Goal: Book appointment/travel/reservation

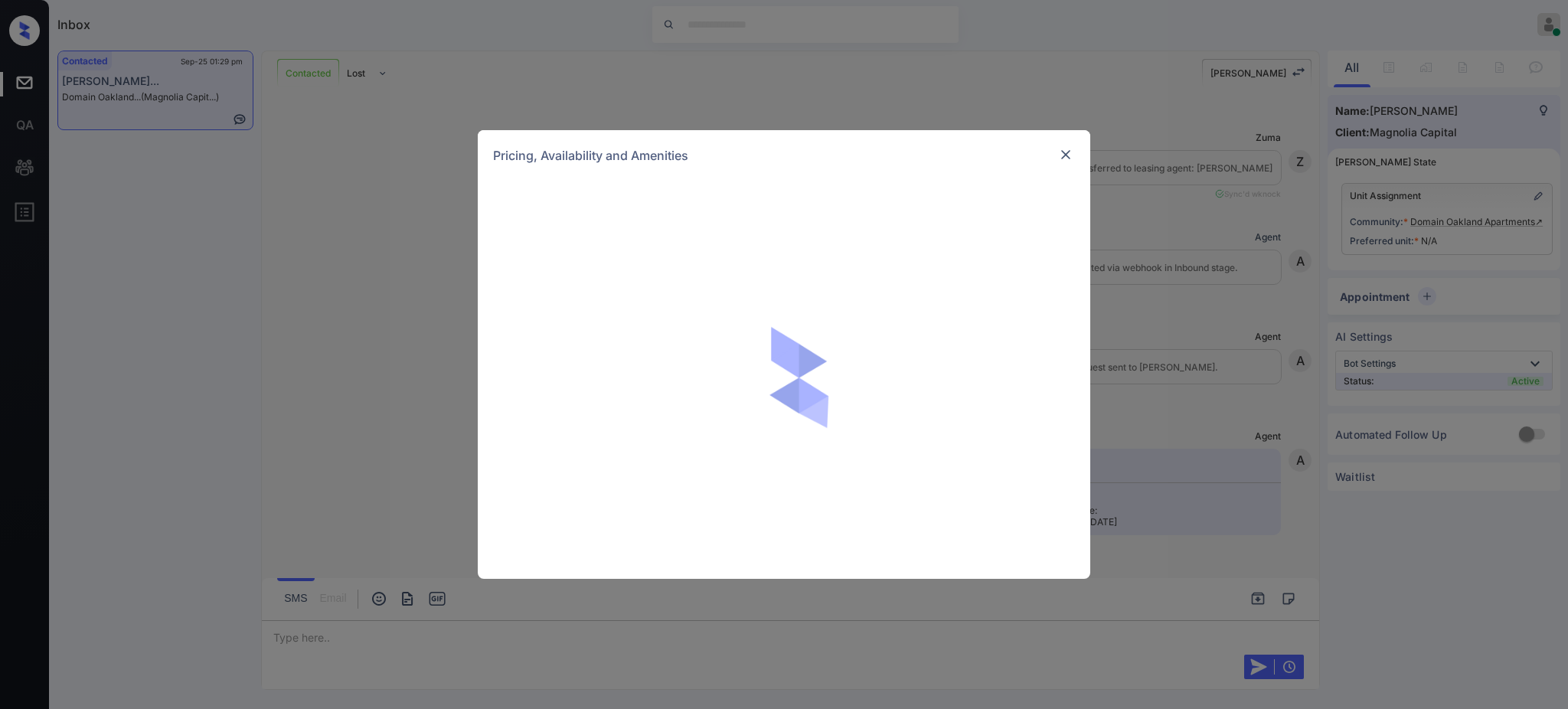
scroll to position [1370, 0]
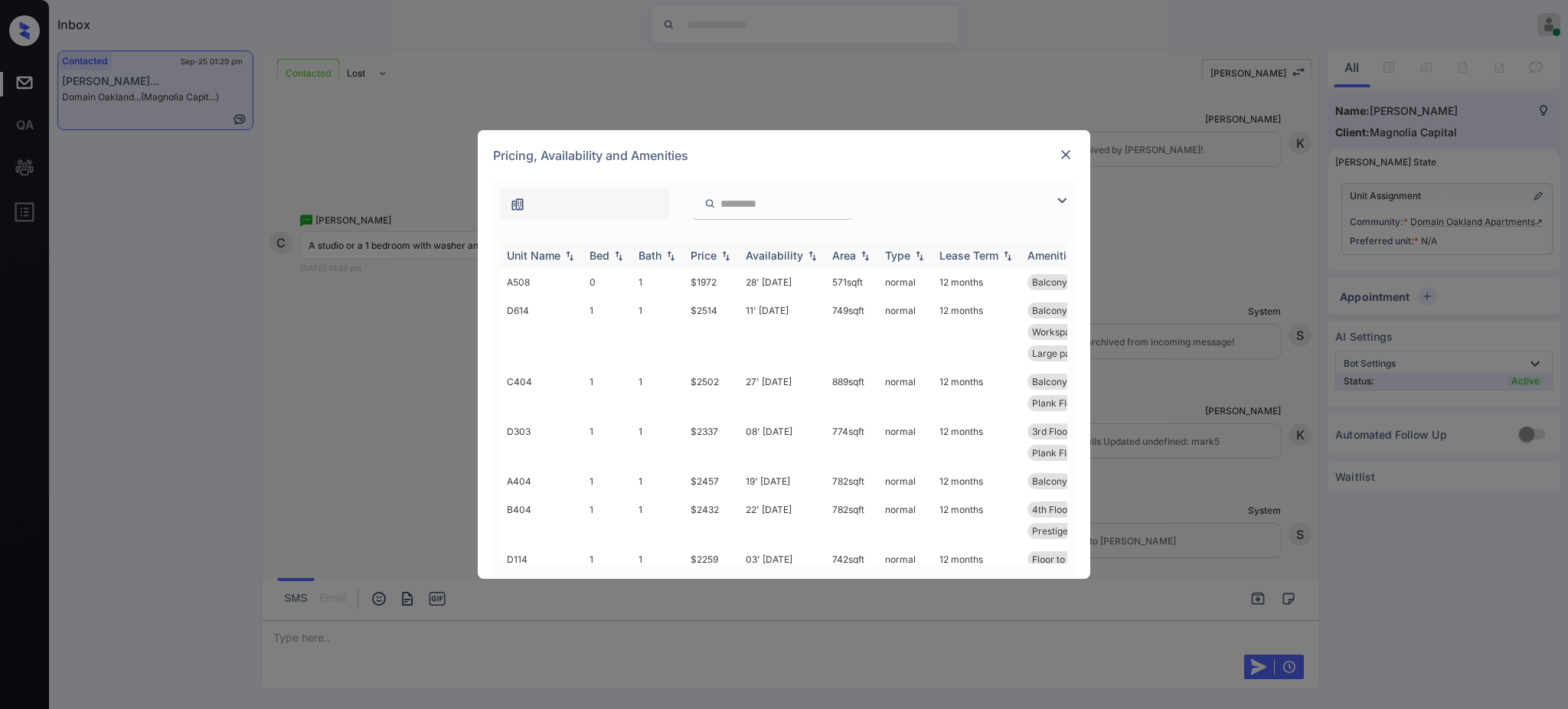
click at [598, 258] on div "Bed" at bounding box center [599, 255] width 20 height 13
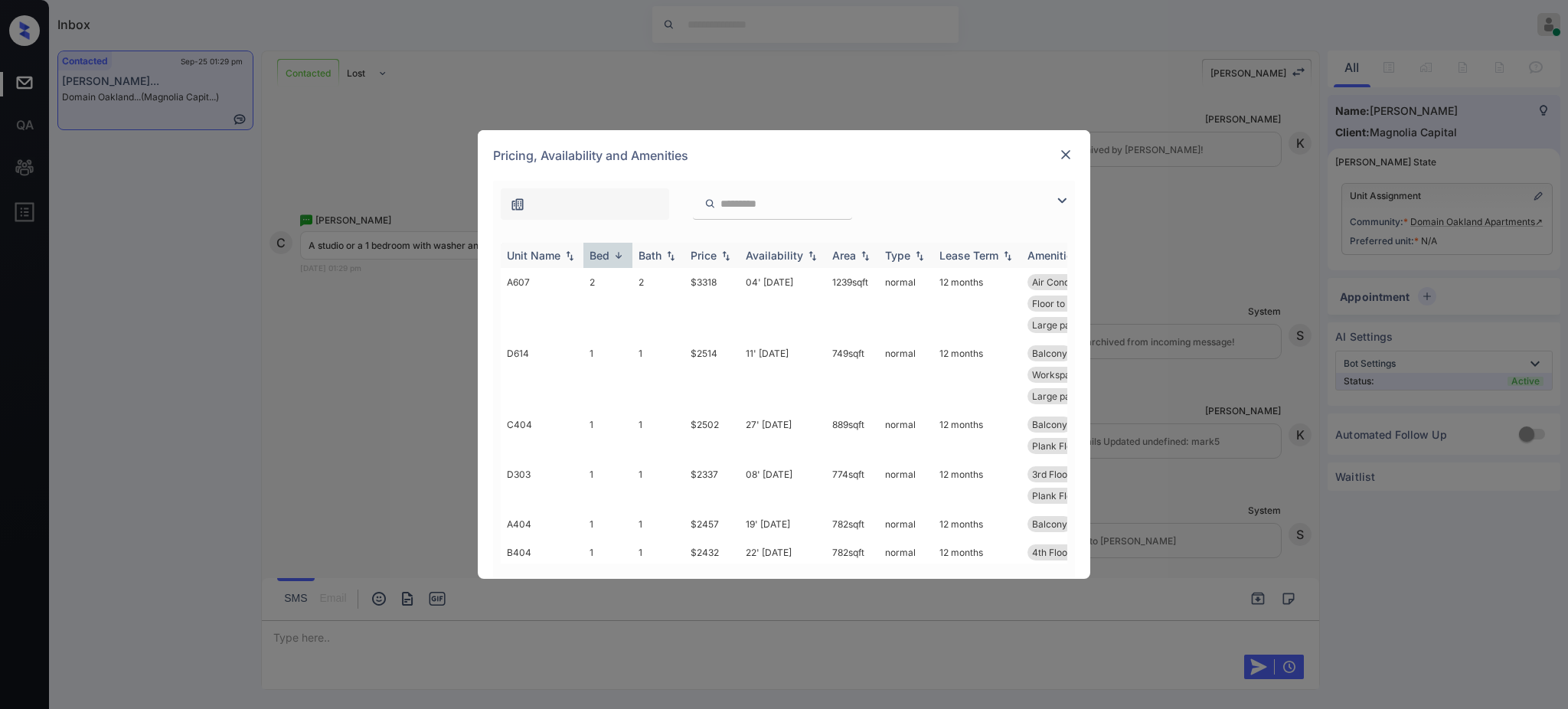
click at [603, 267] on th "Bed" at bounding box center [608, 255] width 49 height 26
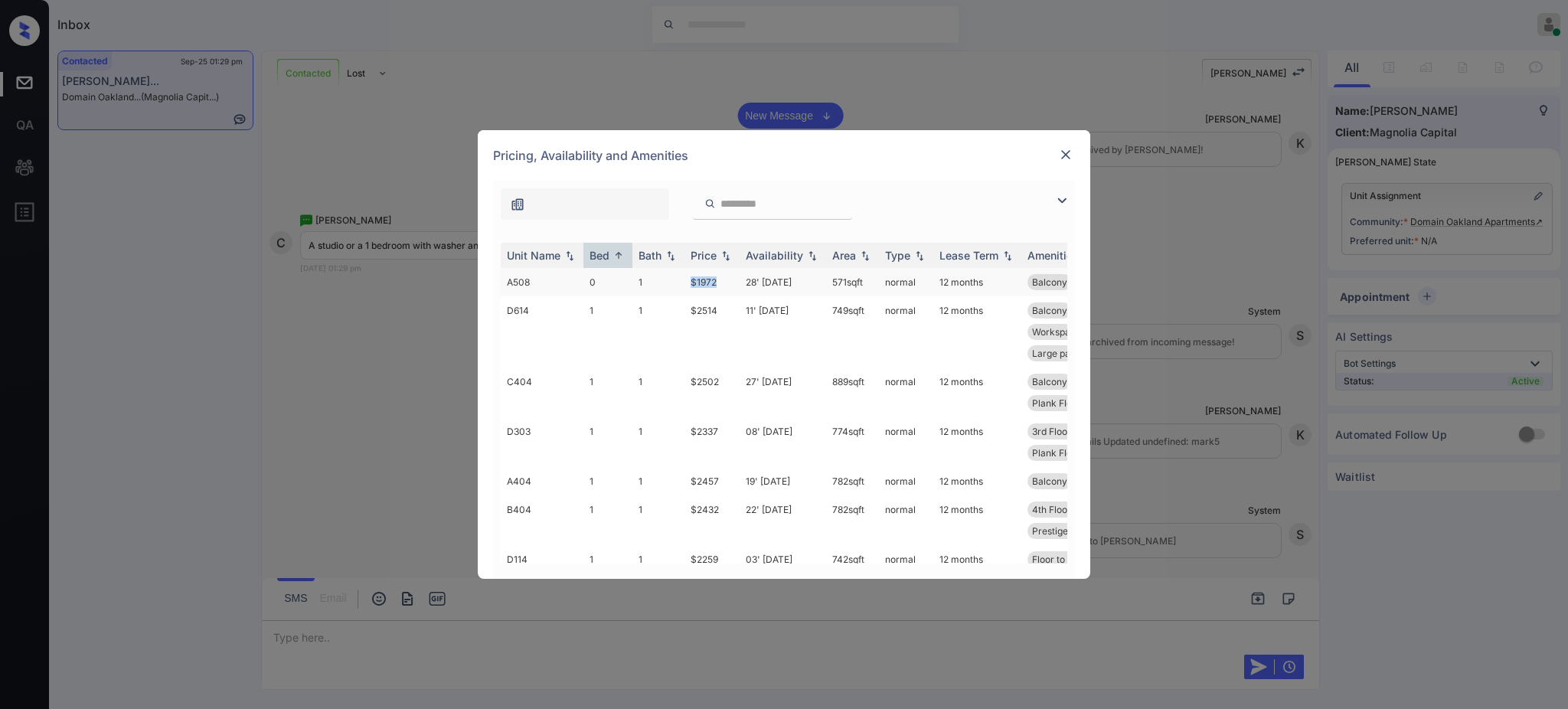
drag, startPoint x: 681, startPoint y: 286, endPoint x: 735, endPoint y: 289, distance: 54.1
type textarea "*****"
click at [729, 286] on tr "A508 0 1 $1972 28' Sep 25 571 sqft normal 12 months Balcony 5th Floor Street Vi…" at bounding box center [900, 282] width 800 height 28
copy tr "$1972"
click at [1065, 157] on img at bounding box center [1066, 154] width 15 height 15
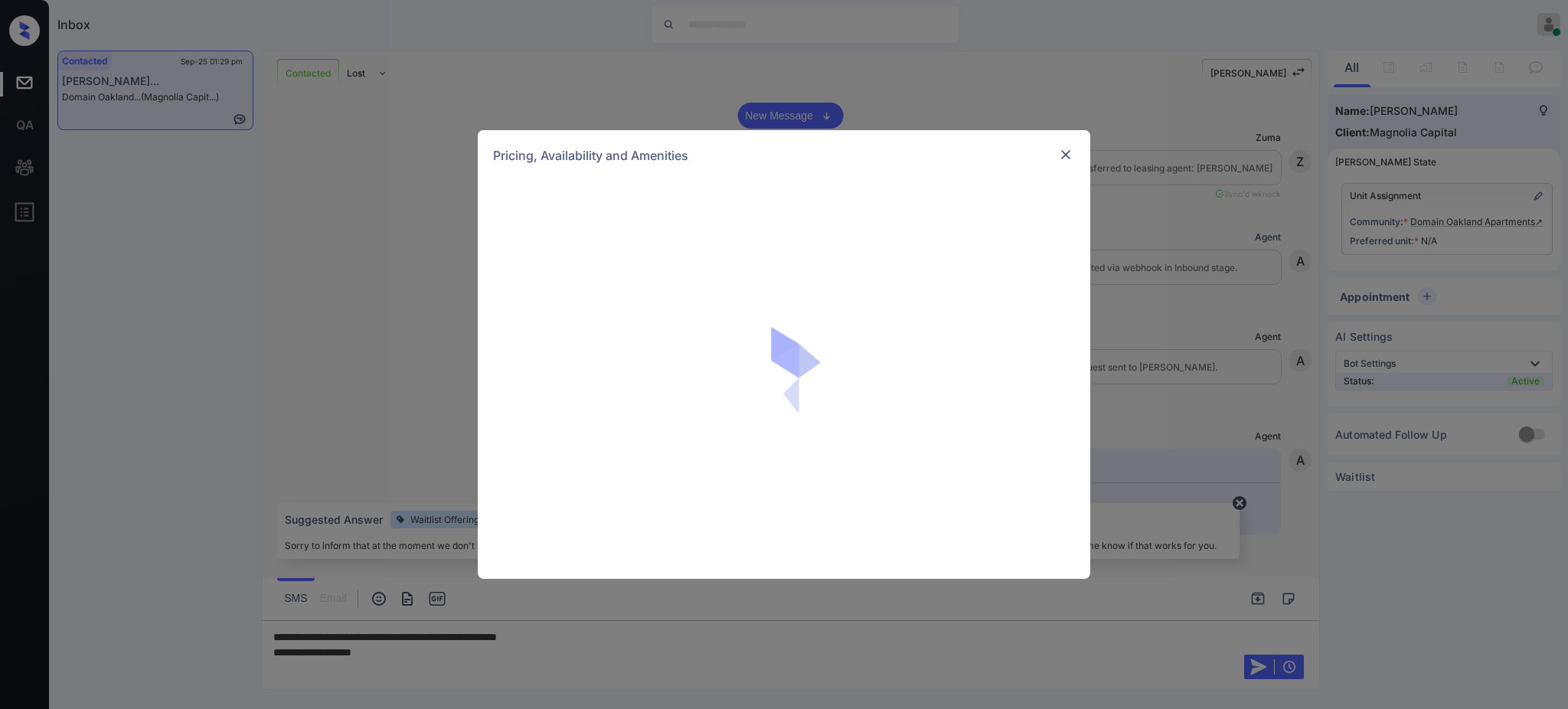
scroll to position [1880, 0]
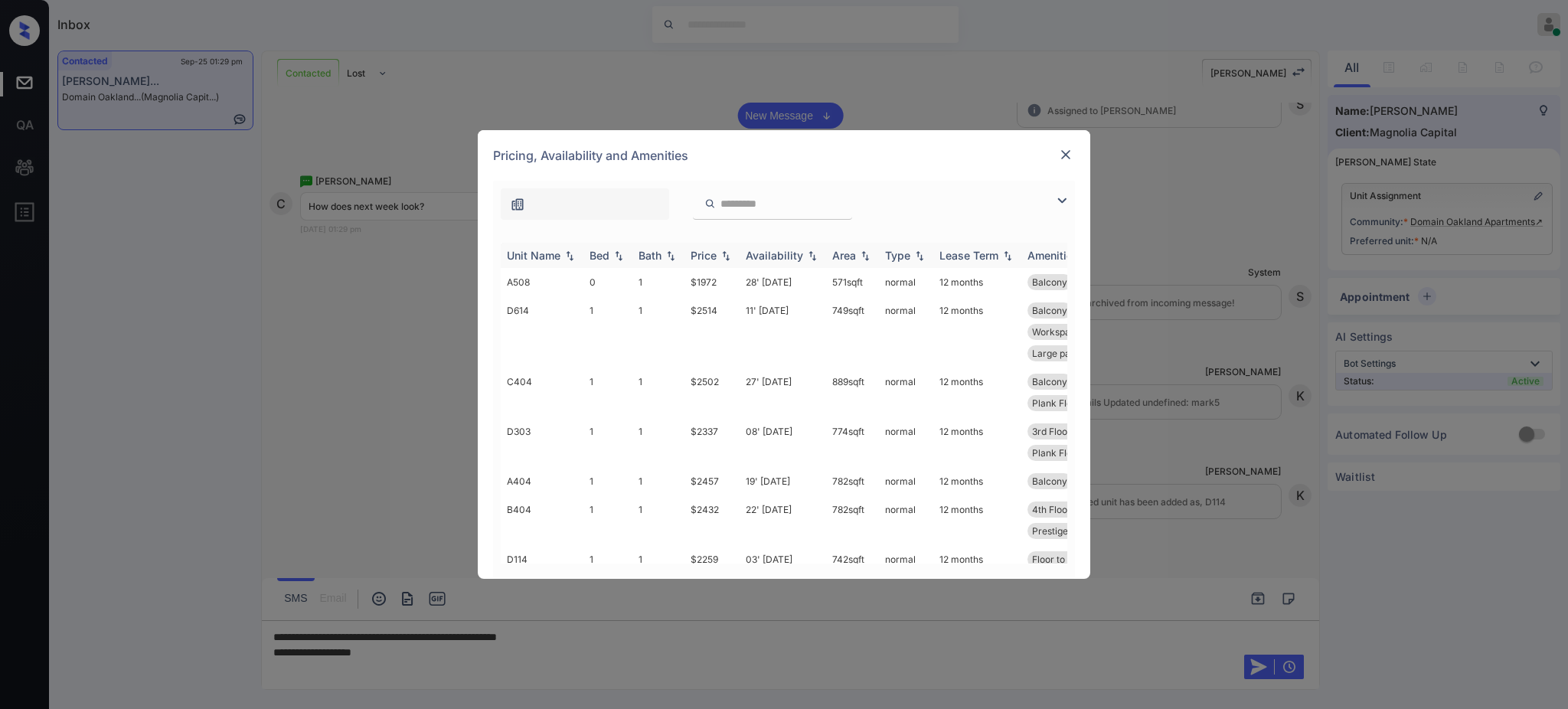
click at [603, 257] on div "Bed" at bounding box center [599, 255] width 20 height 13
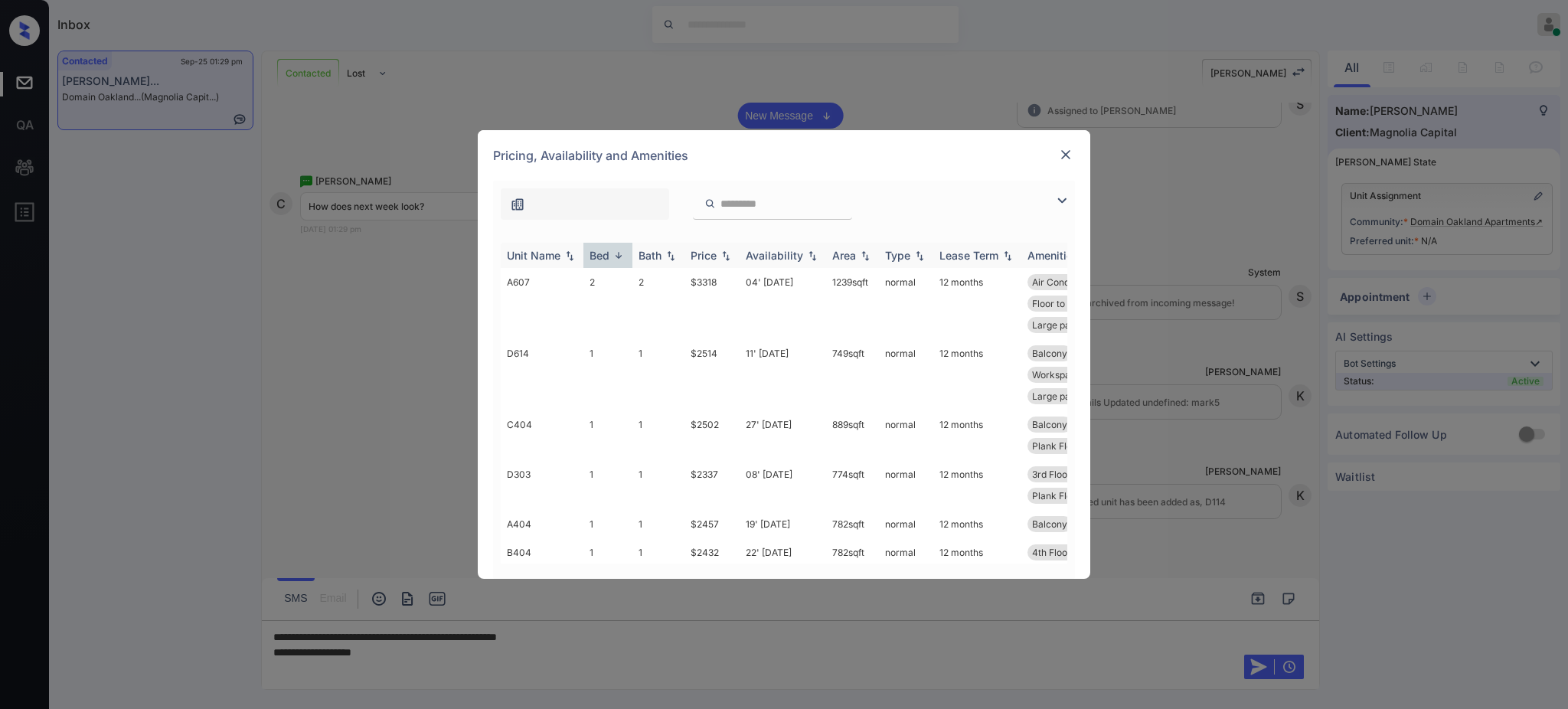
click at [604, 256] on div "Bed" at bounding box center [599, 255] width 20 height 13
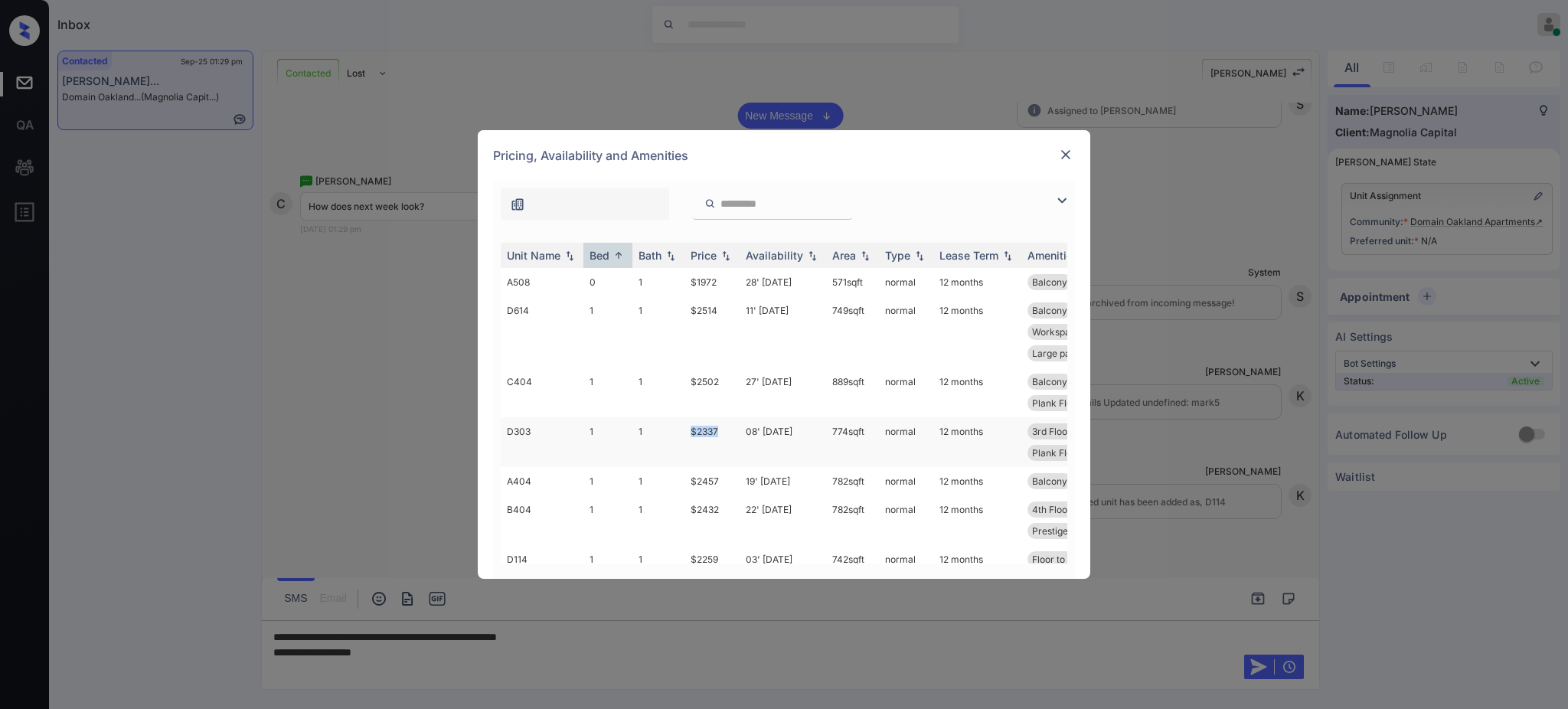
drag, startPoint x: 679, startPoint y: 434, endPoint x: 721, endPoint y: 434, distance: 42.0
click at [720, 434] on tr "D303 1 1 $2337 08' Oct 25 774 sqft normal 12 months 3rd Floor Floor to Ceilin..…" at bounding box center [900, 442] width 800 height 50
copy tr "$2337"
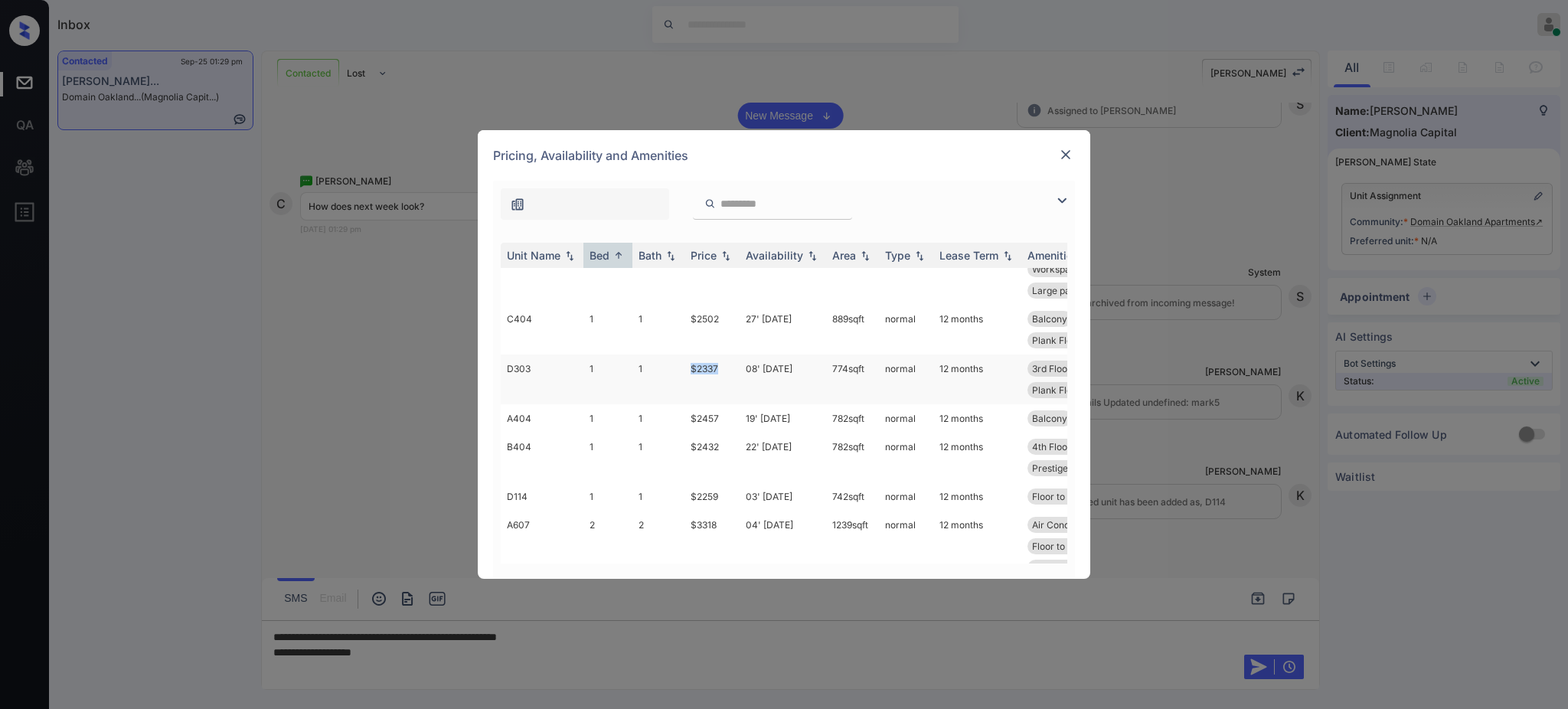
scroll to position [96, 0]
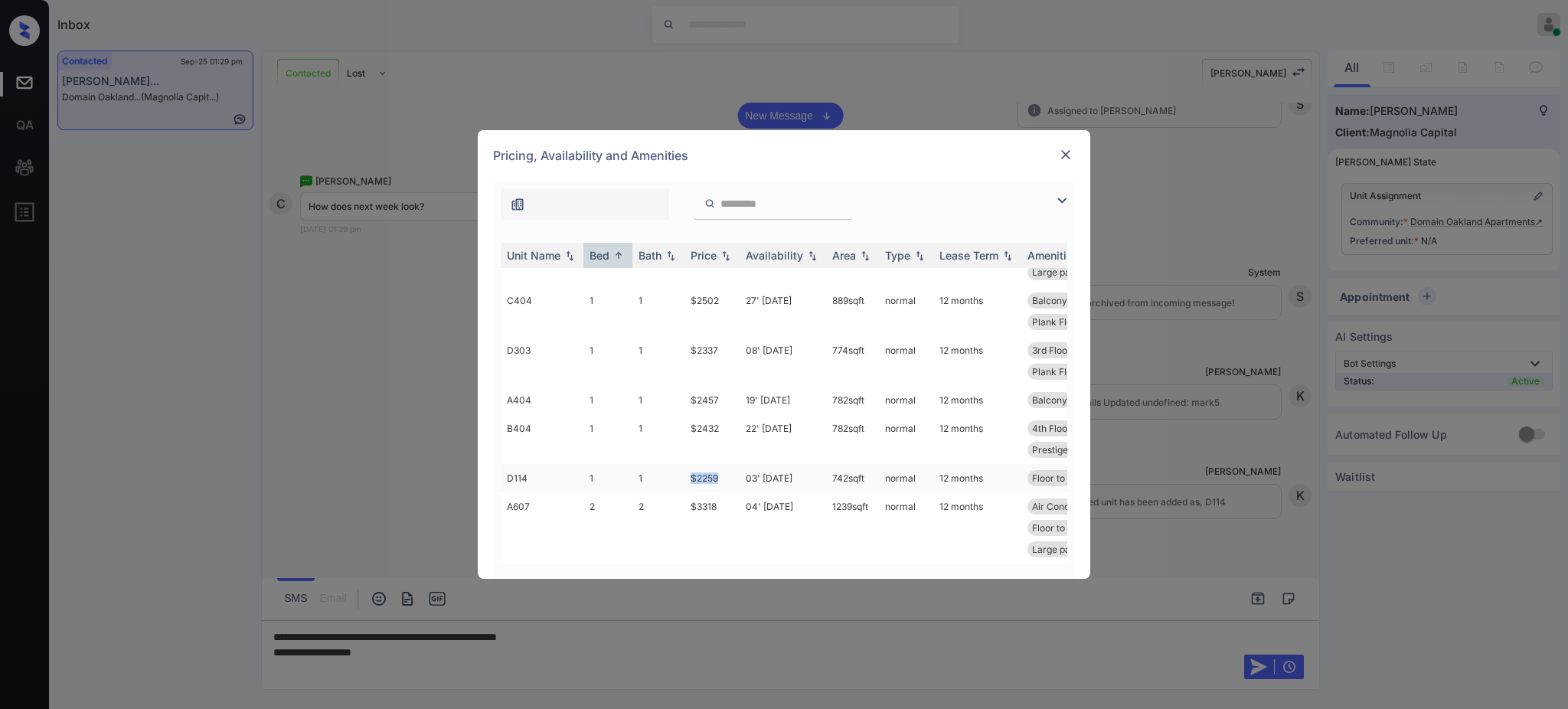
drag, startPoint x: 687, startPoint y: 462, endPoint x: 723, endPoint y: 464, distance: 36.1
click at [723, 464] on td "$2259" at bounding box center [712, 478] width 55 height 28
copy td "$2259"
click at [1055, 155] on div "Pricing, Availability and Amenities" at bounding box center [784, 155] width 612 height 50
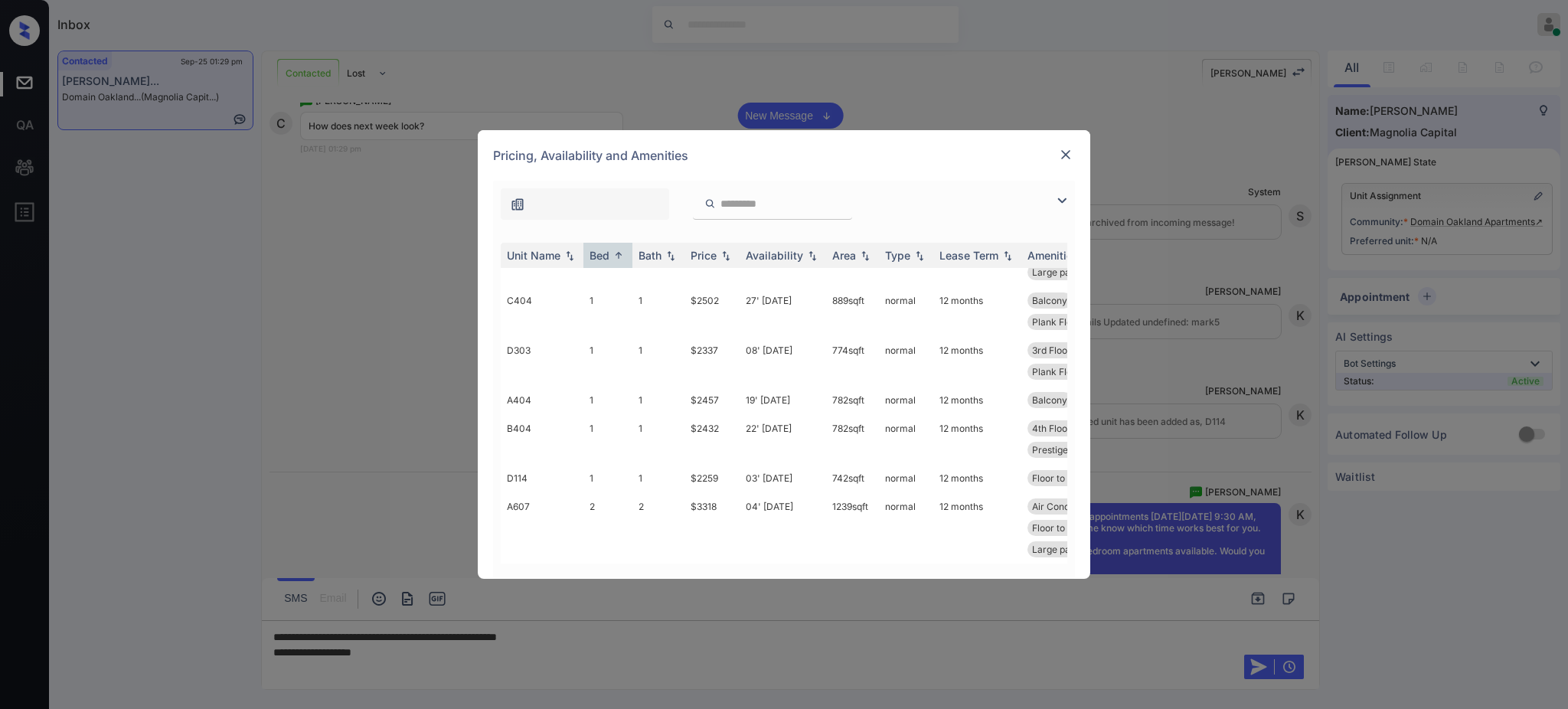
click at [427, 651] on div "**********" at bounding box center [784, 354] width 1568 height 709
click at [414, 658] on div "**********" at bounding box center [784, 354] width 1568 height 709
click at [1059, 151] on img at bounding box center [1066, 154] width 15 height 15
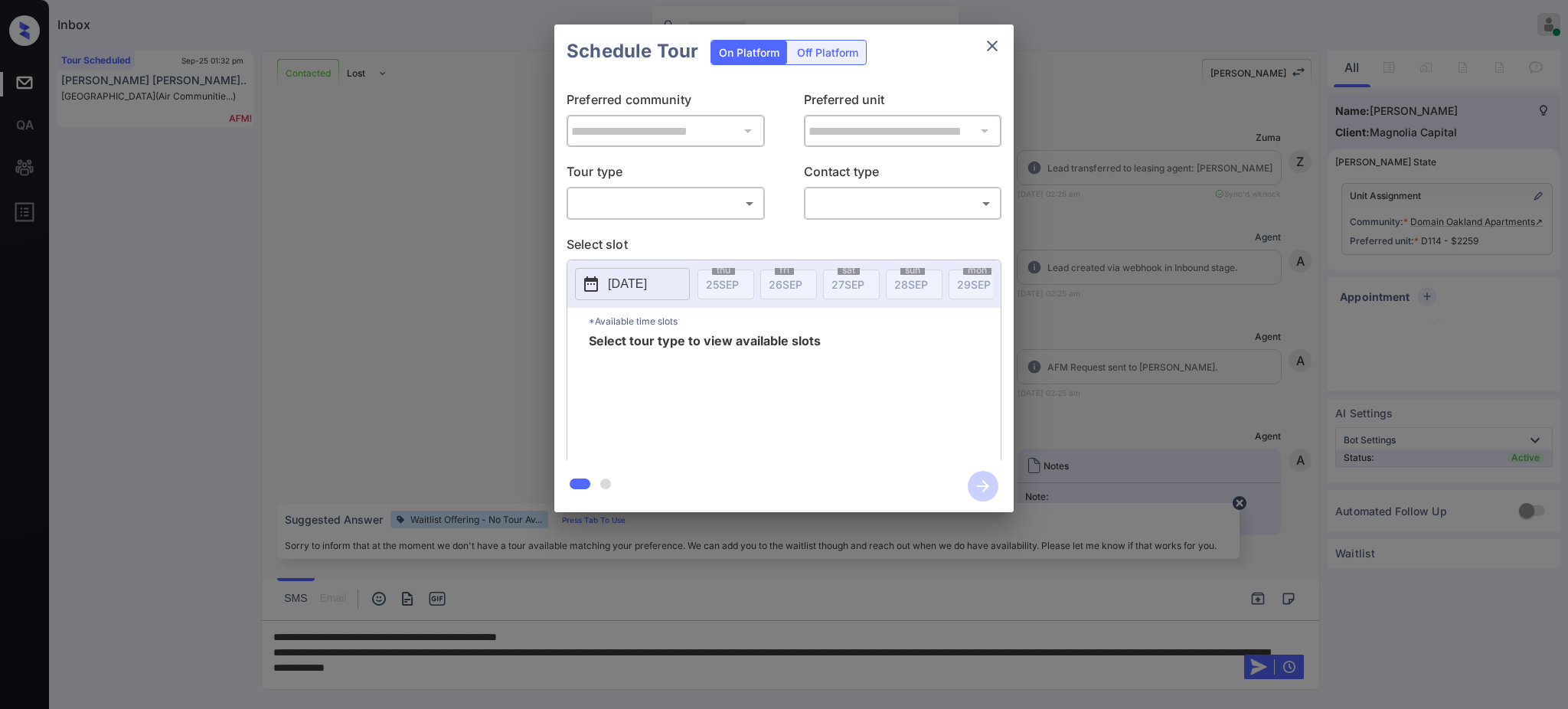
scroll to position [2483, 0]
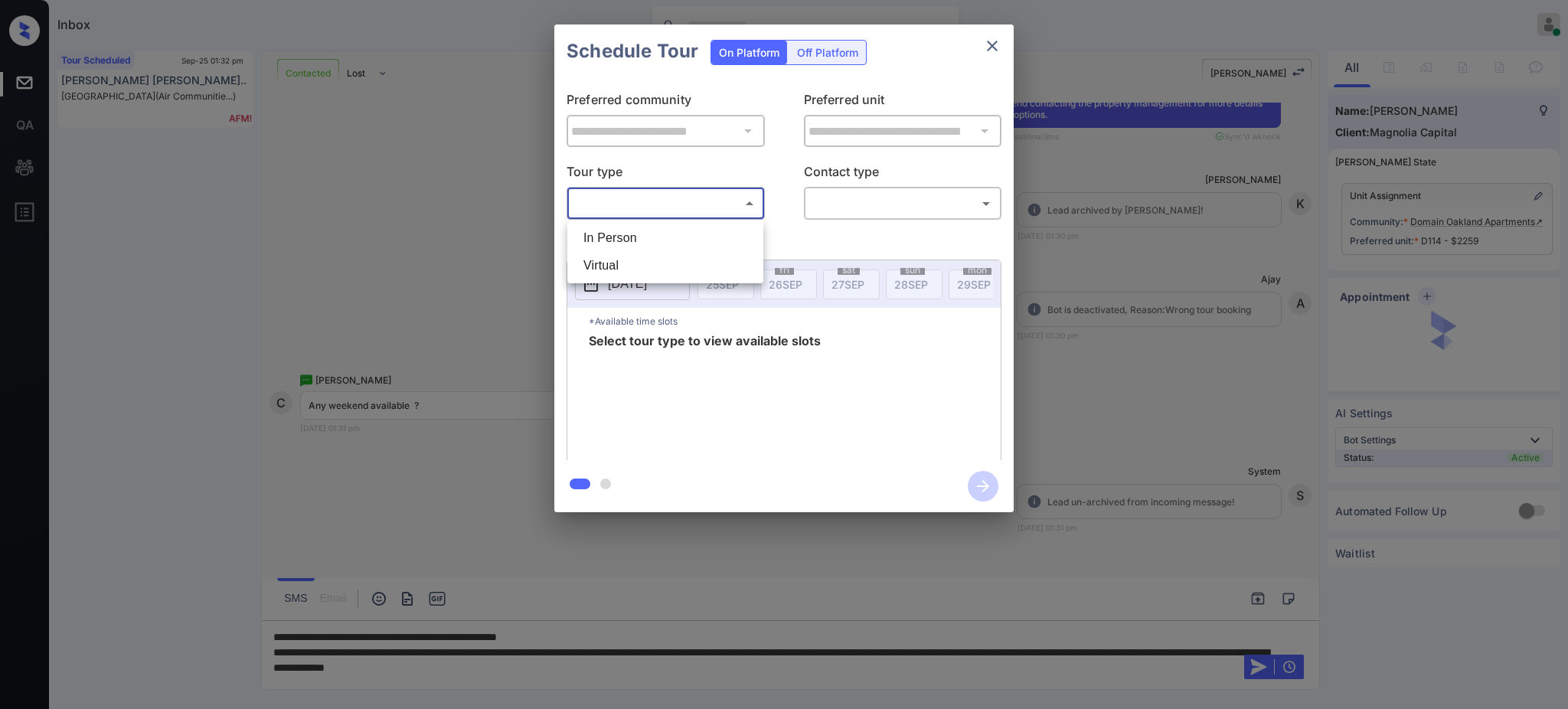
click at [598, 194] on body "Inbox Ajay Kumar Online Set yourself offline Set yourself on break Profile Swit…" at bounding box center [784, 354] width 1568 height 709
drag, startPoint x: 615, startPoint y: 244, endPoint x: 739, endPoint y: 224, distance: 125.6
click at [616, 244] on li "In Person" at bounding box center [665, 238] width 188 height 27
type input "********"
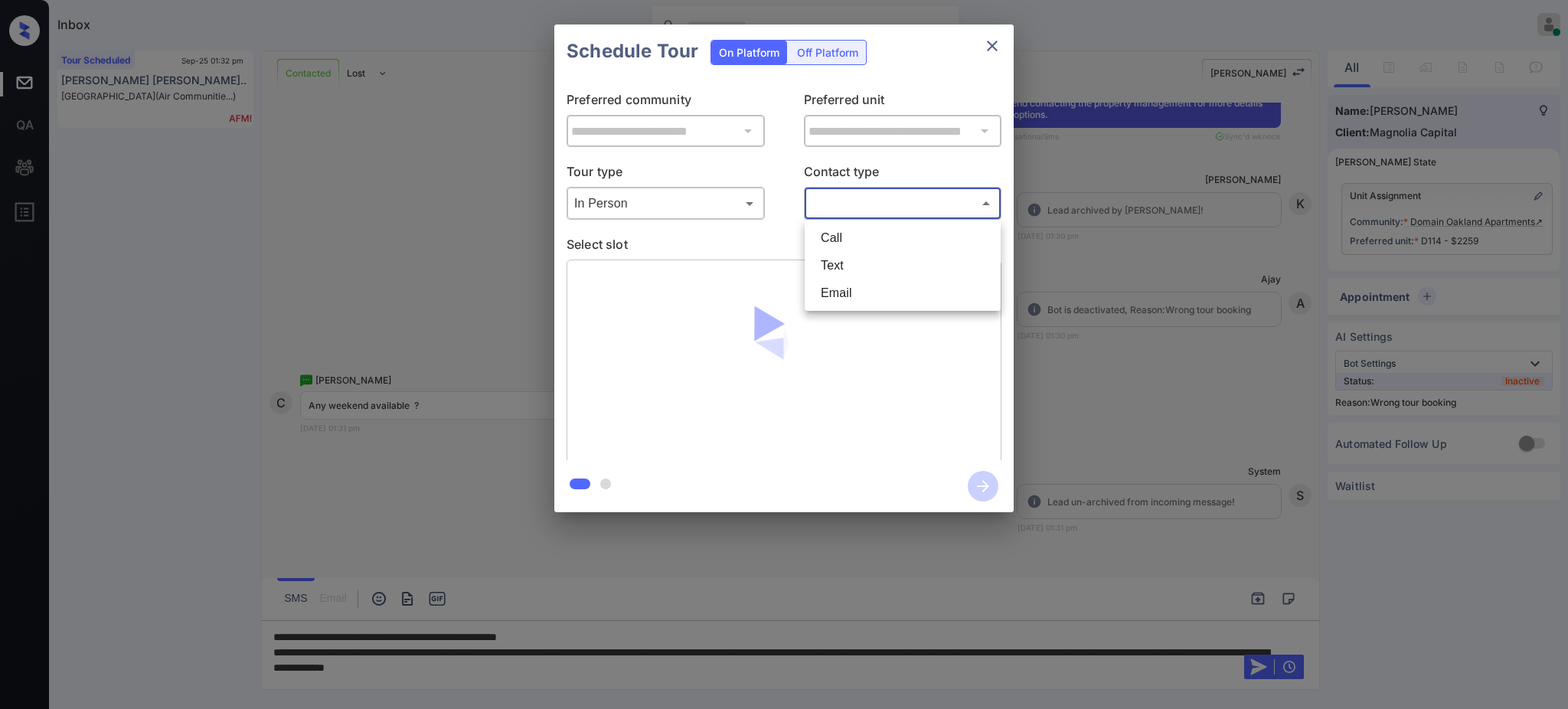
click at [811, 203] on body "Inbox Ajay Kumar Online Set yourself offline Set yourself on break Profile Swit…" at bounding box center [784, 354] width 1568 height 709
click at [827, 257] on li "Text" at bounding box center [903, 265] width 188 height 27
type input "****"
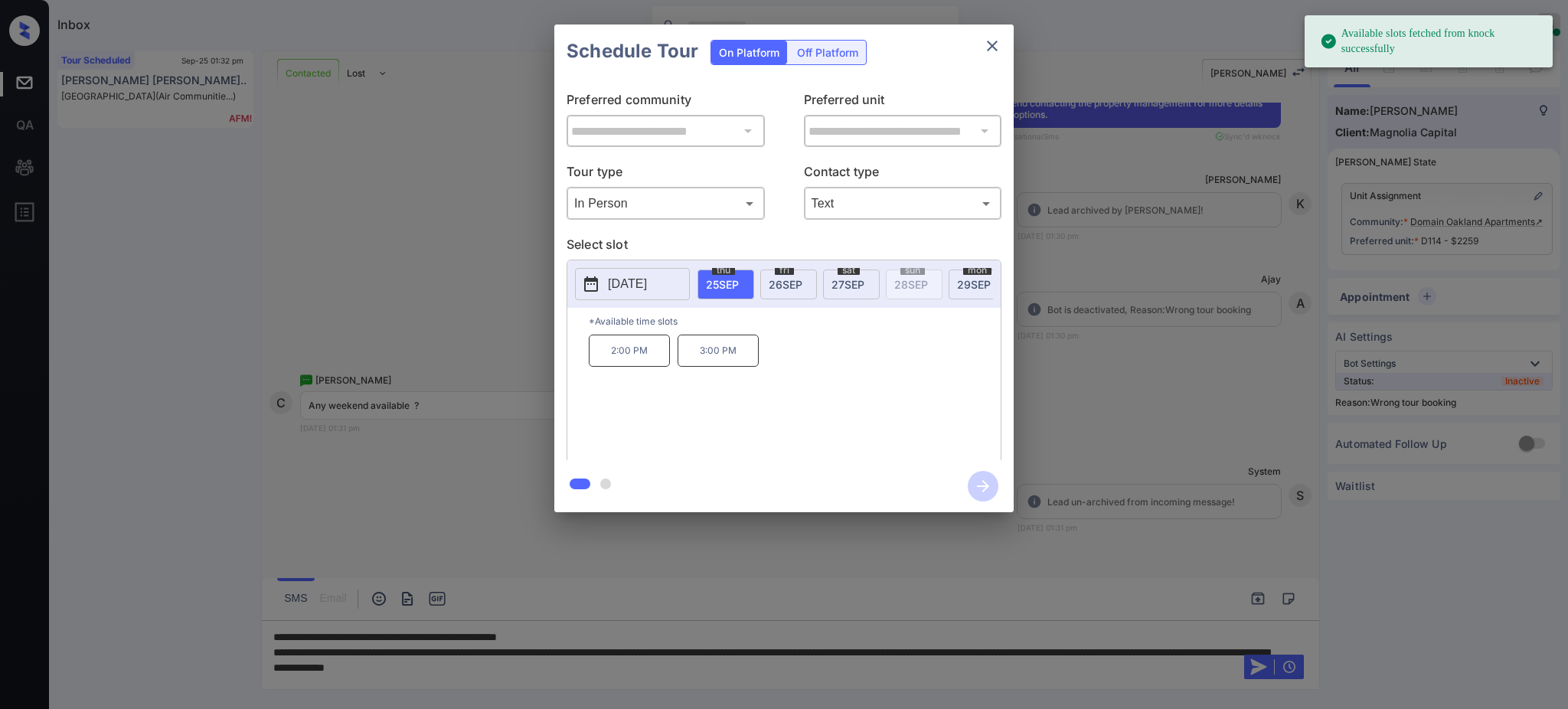
click at [634, 278] on p "2025-09-25" at bounding box center [627, 283] width 39 height 18
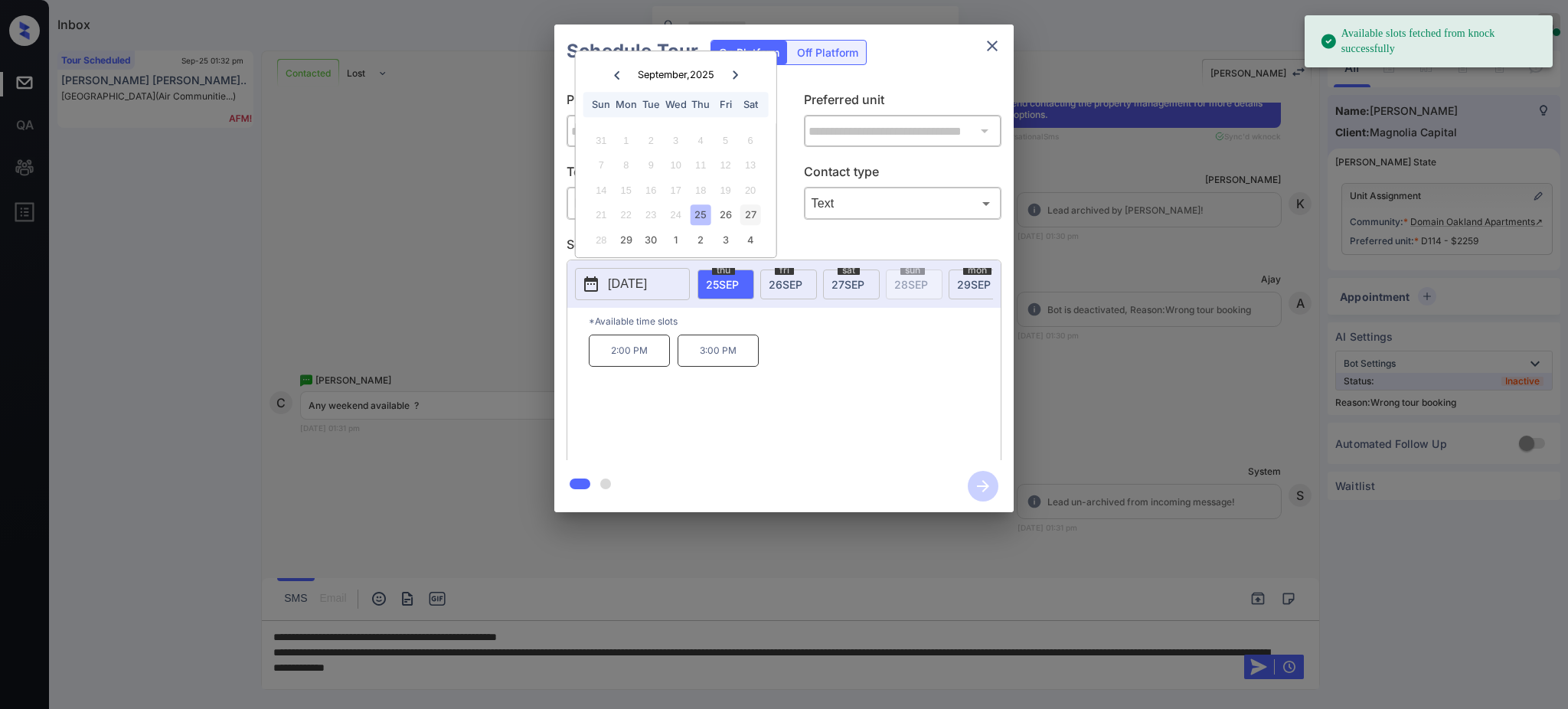
click at [748, 211] on div "27" at bounding box center [750, 214] width 20 height 20
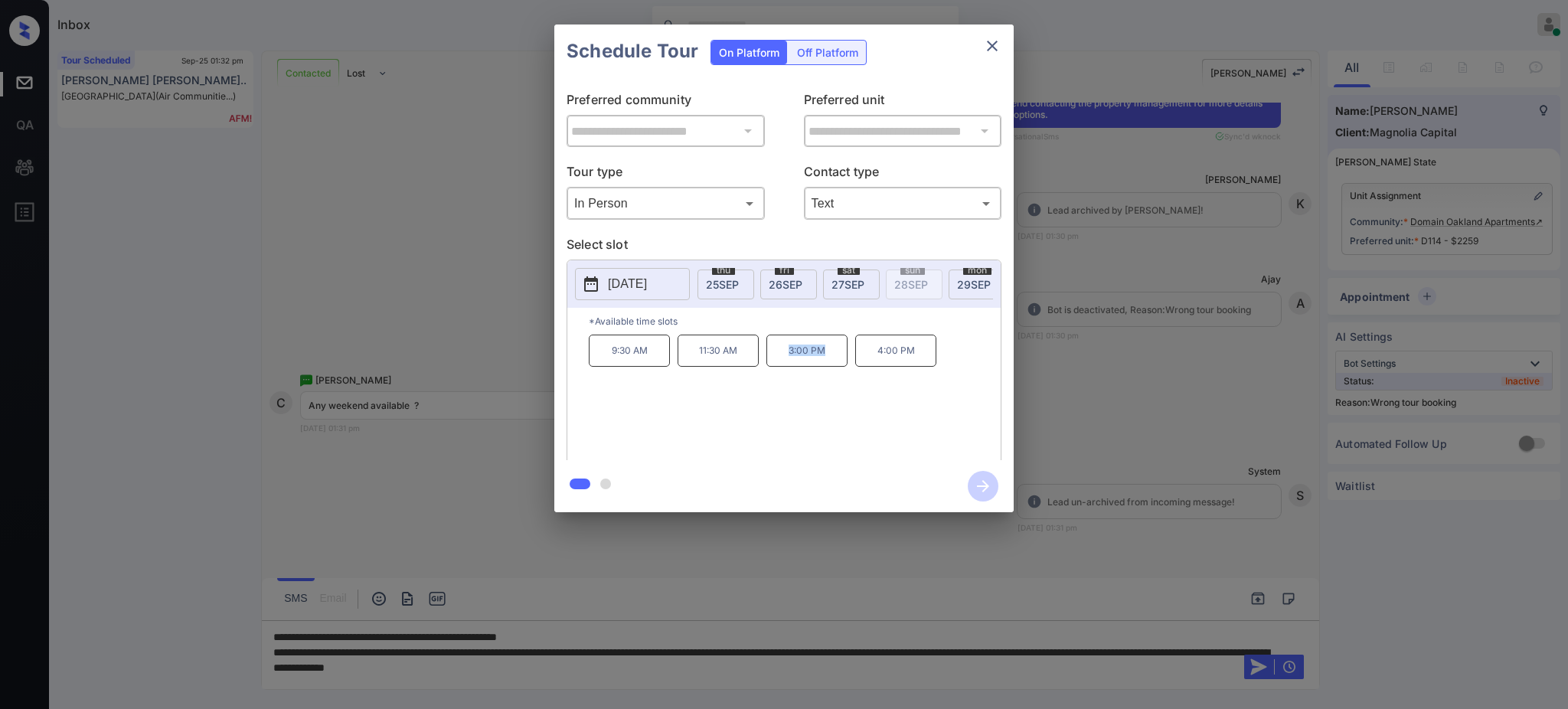
drag, startPoint x: 773, startPoint y: 364, endPoint x: 847, endPoint y: 362, distance: 74.0
click at [847, 362] on p "3:00 PM" at bounding box center [807, 350] width 81 height 33
copy p "3:00 PM"
click at [988, 49] on icon "close" at bounding box center [993, 46] width 11 height 11
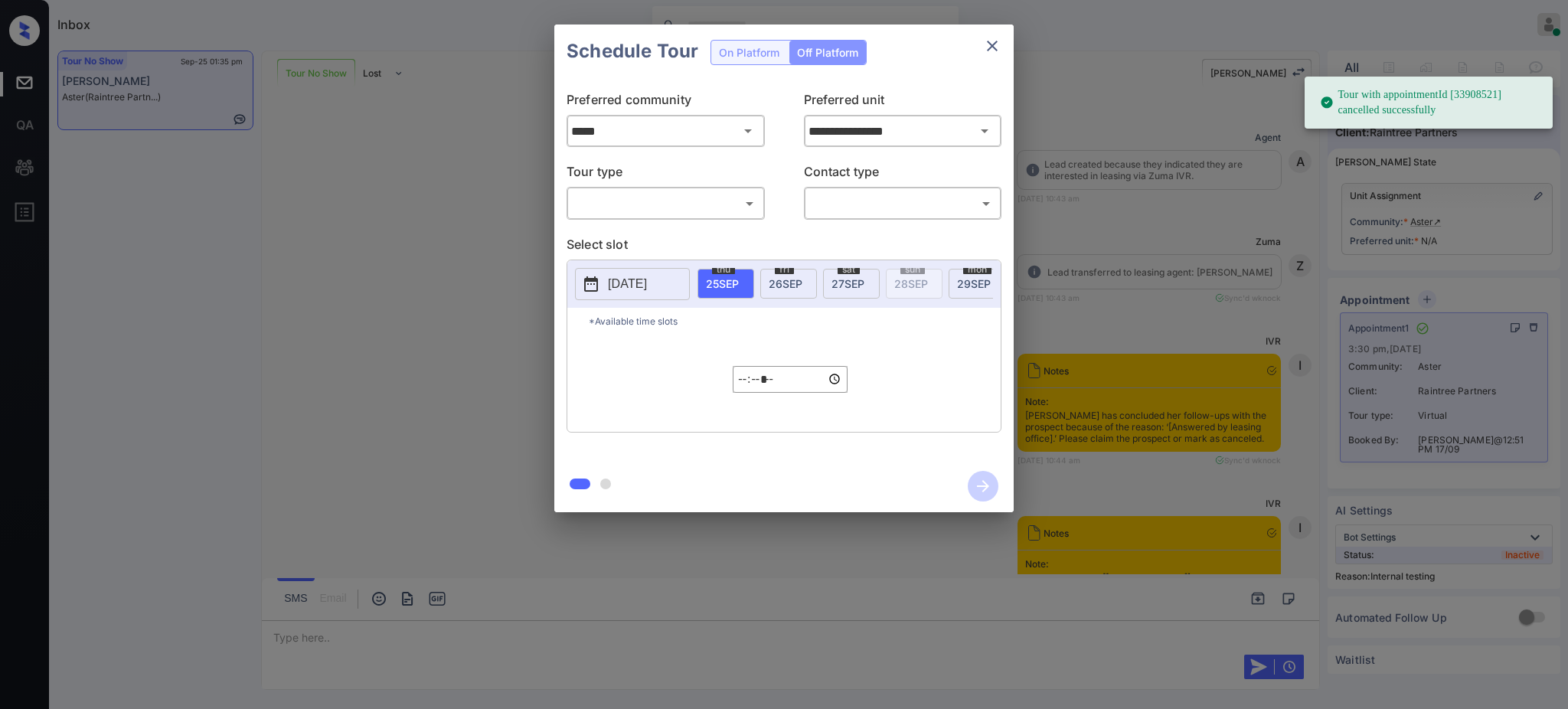
scroll to position [11400, 0]
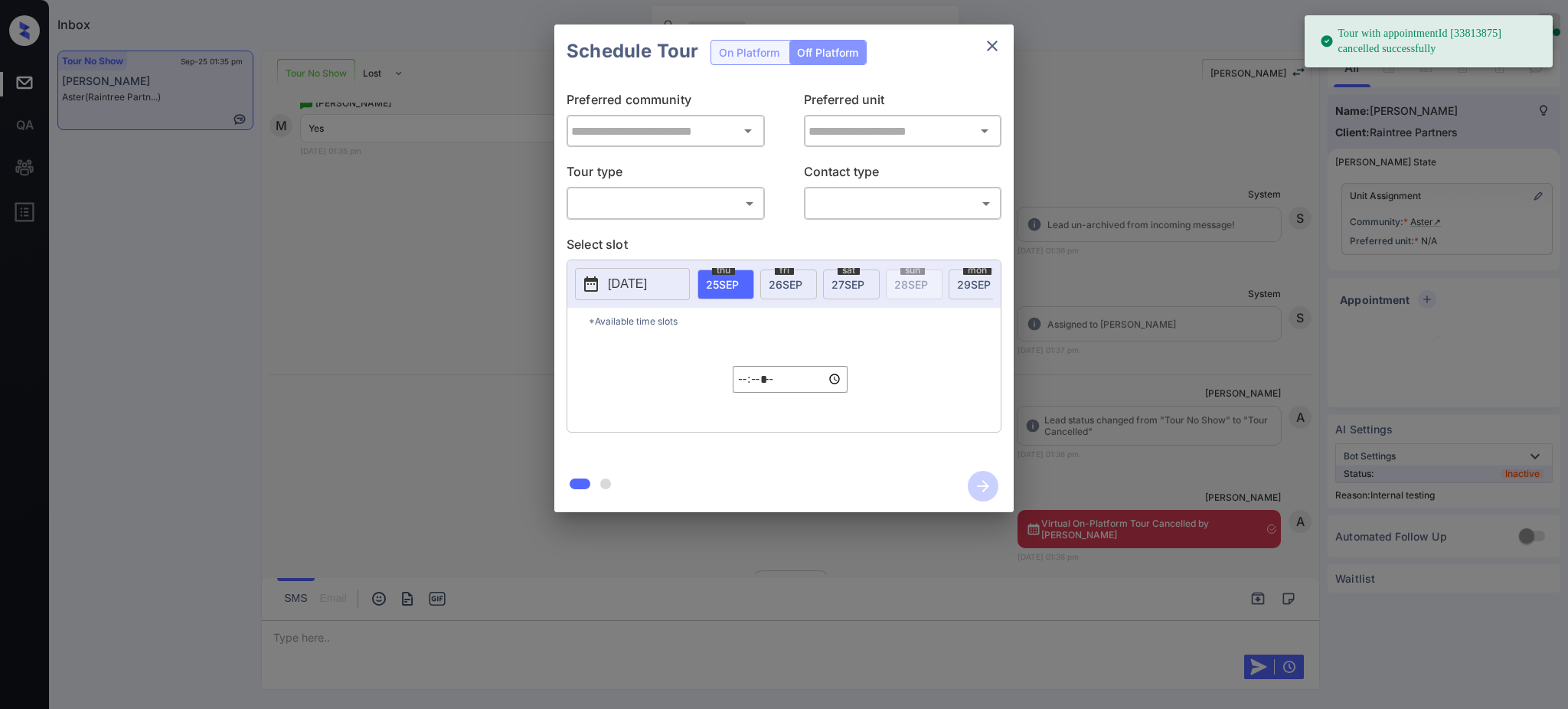
type input "*****"
type input "**********"
click at [1250, 322] on div "**********" at bounding box center [784, 268] width 1568 height 537
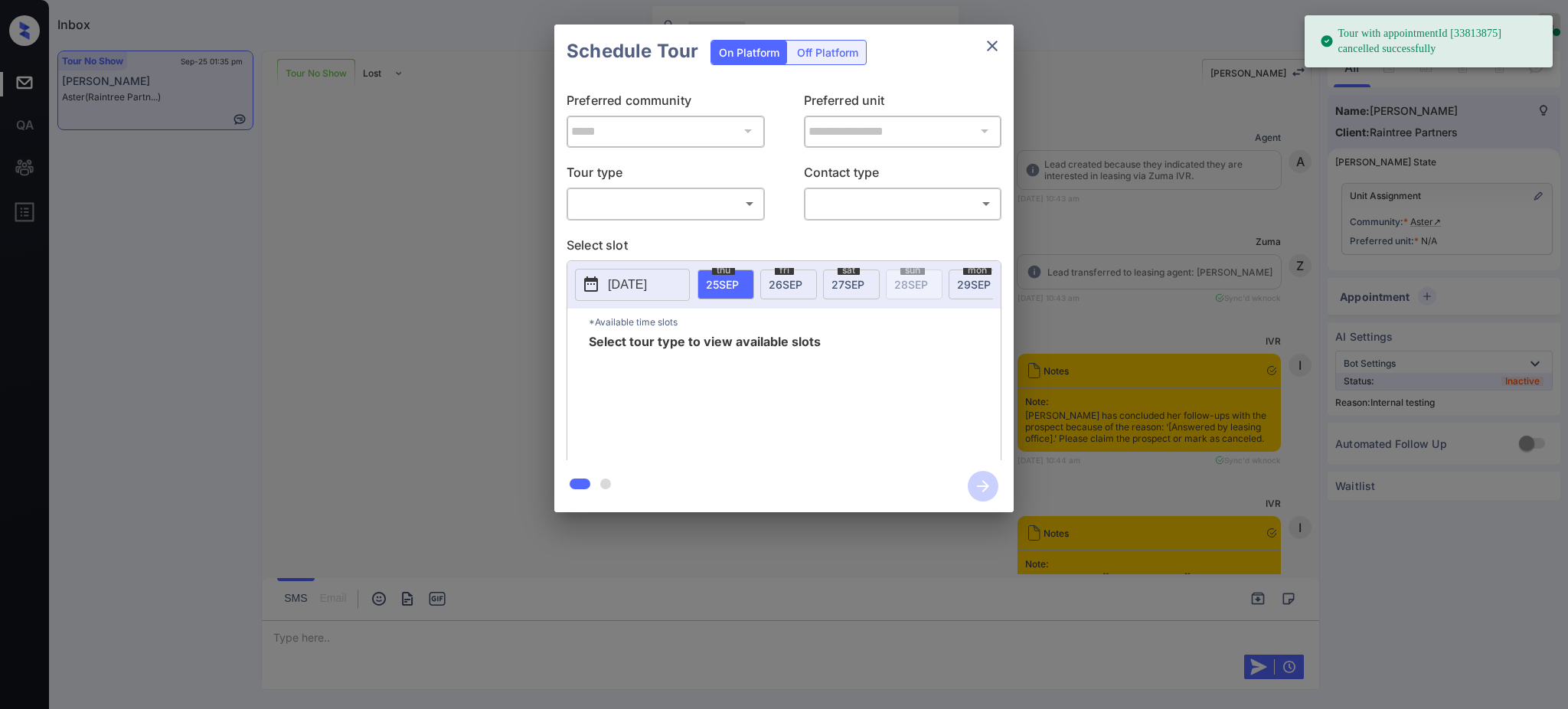
click at [680, 207] on body "Tour with appointmentId [33813875] cancelled successfully Inbox Ajay Kumar Onli…" at bounding box center [784, 354] width 1568 height 709
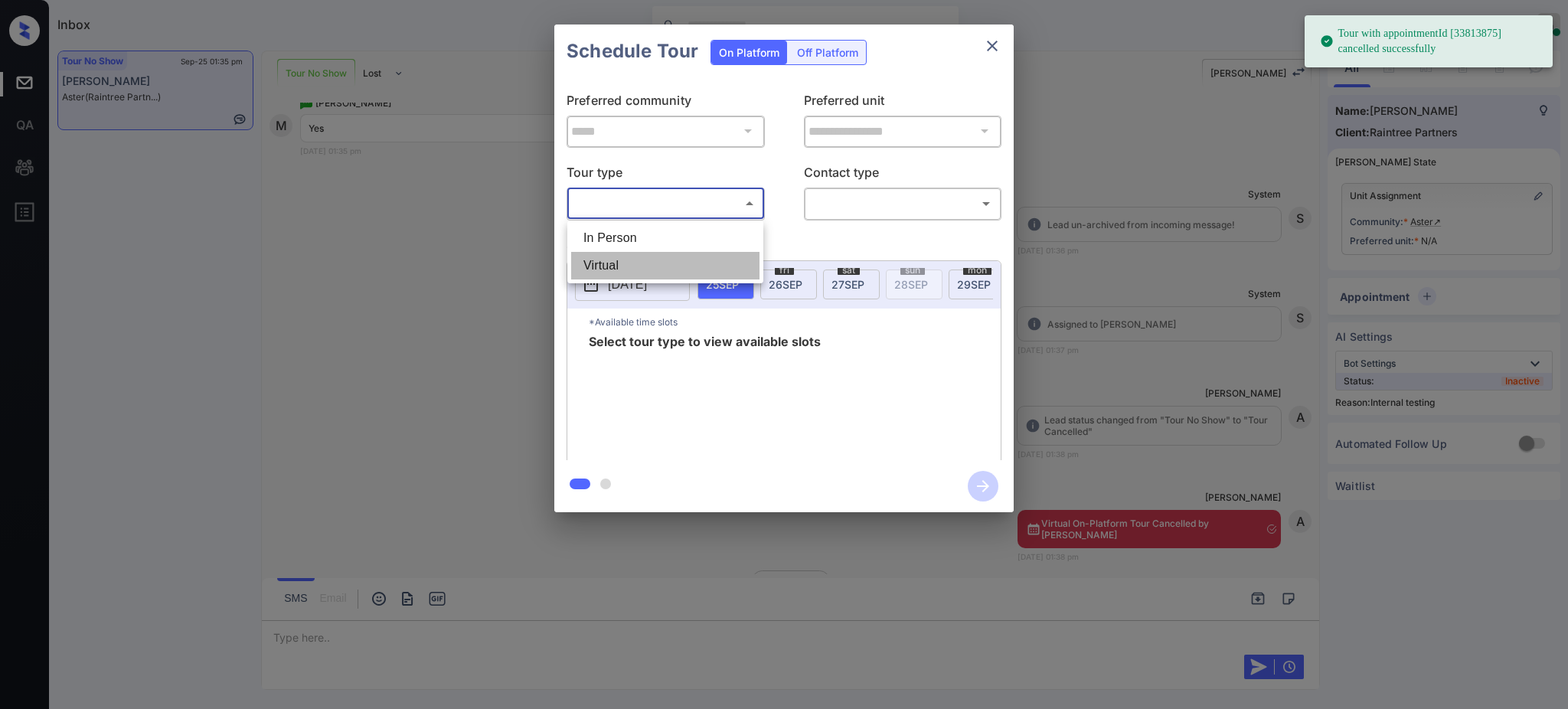
click at [634, 254] on li "Virtual" at bounding box center [665, 265] width 188 height 27
type input "*******"
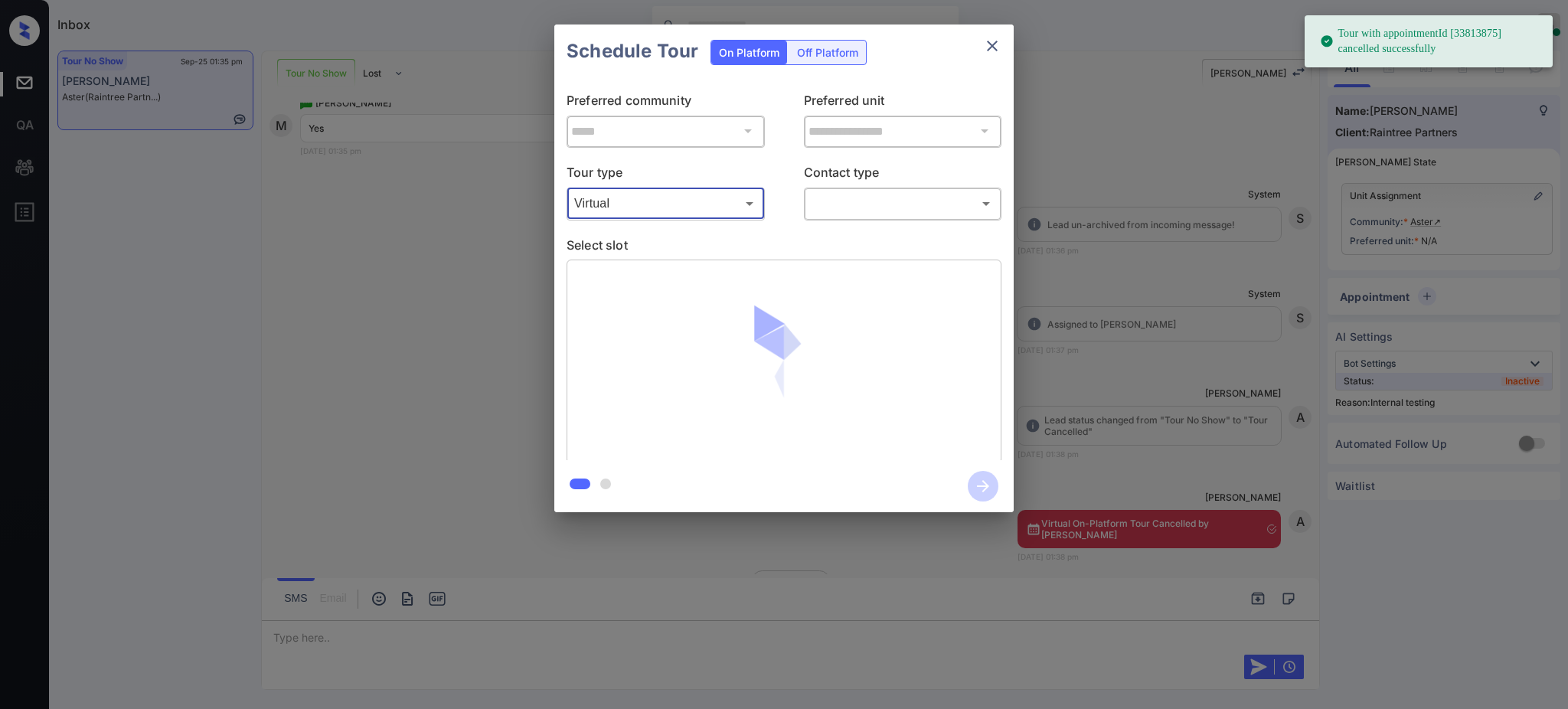
click at [861, 192] on body "Tour with appointmentId [33813875] cancelled successfully Inbox Ajay Kumar Onli…" at bounding box center [784, 354] width 1568 height 709
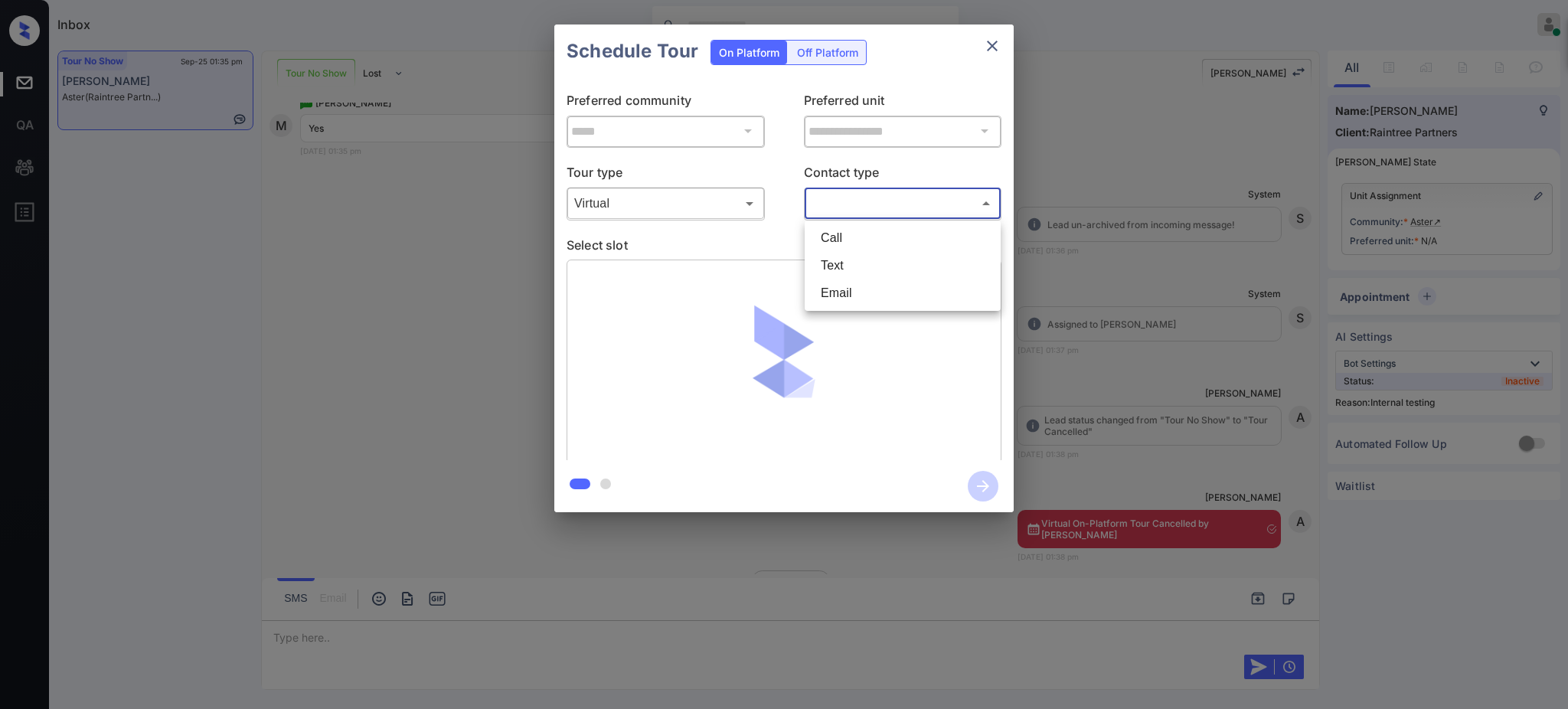
click at [844, 260] on li "Text" at bounding box center [903, 265] width 188 height 27
type input "****"
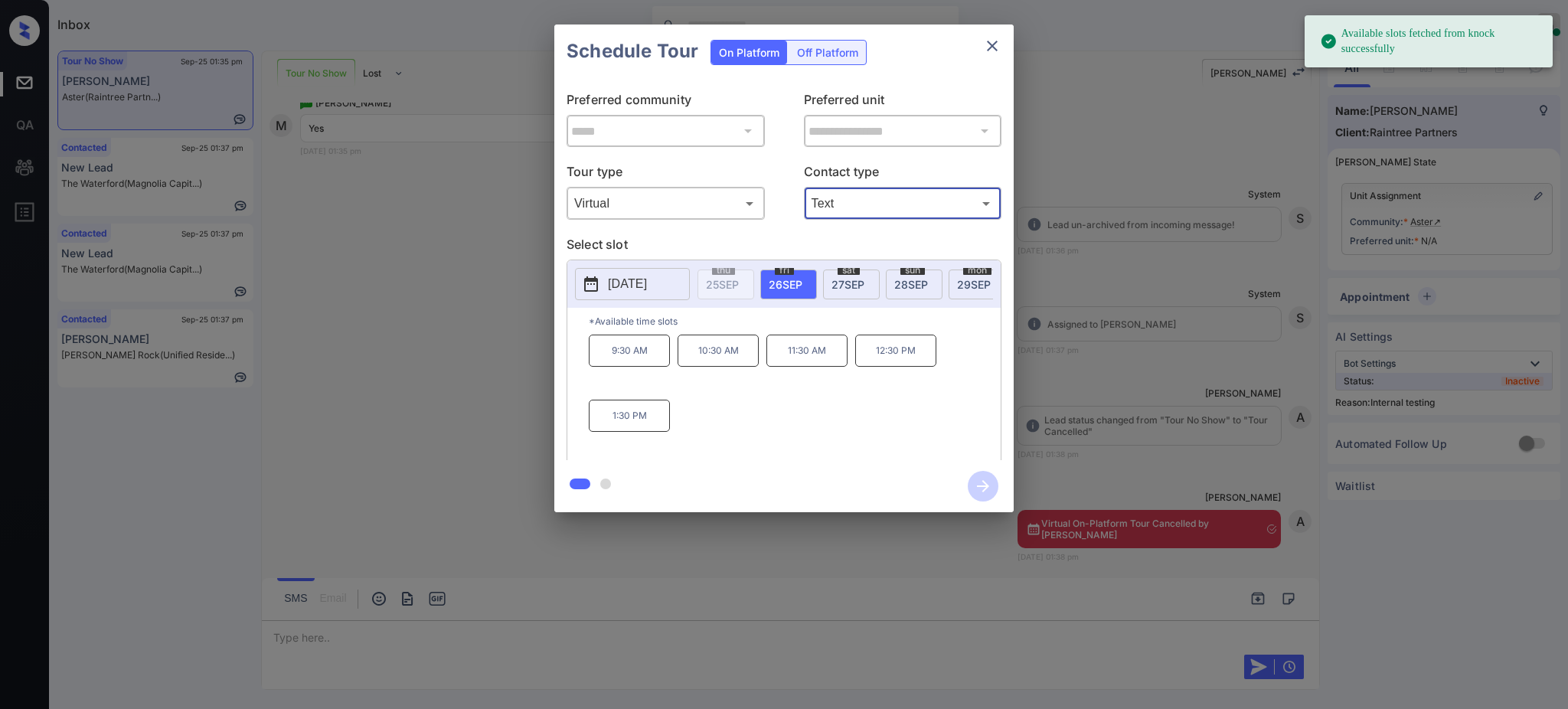
click at [847, 286] on span "27 SEP" at bounding box center [847, 284] width 33 height 13
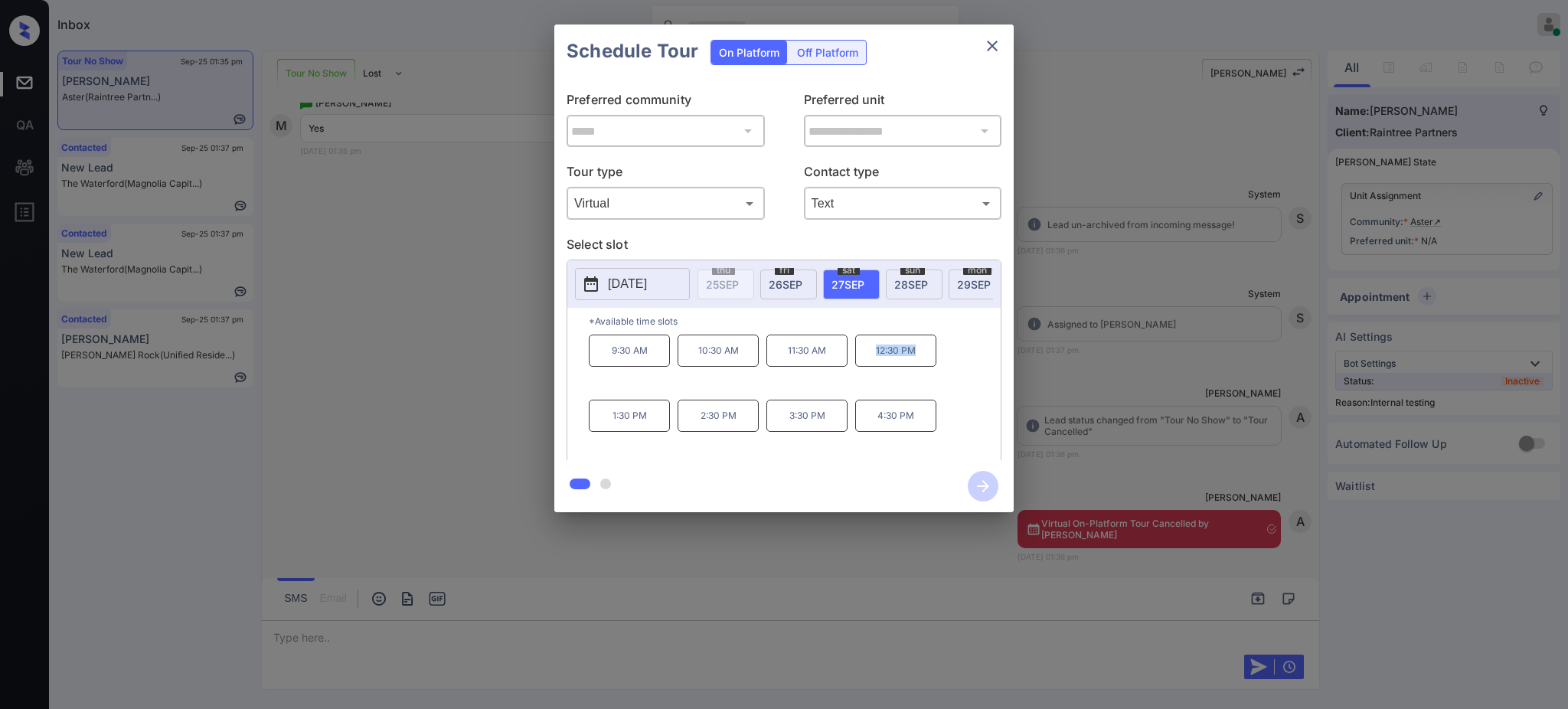
drag, startPoint x: 867, startPoint y: 369, endPoint x: 923, endPoint y: 362, distance: 56.4
click at [922, 362] on p "12:30 PM" at bounding box center [896, 350] width 81 height 33
copy p "12:30 PM"
click at [988, 46] on icon "close" at bounding box center [992, 46] width 18 height 18
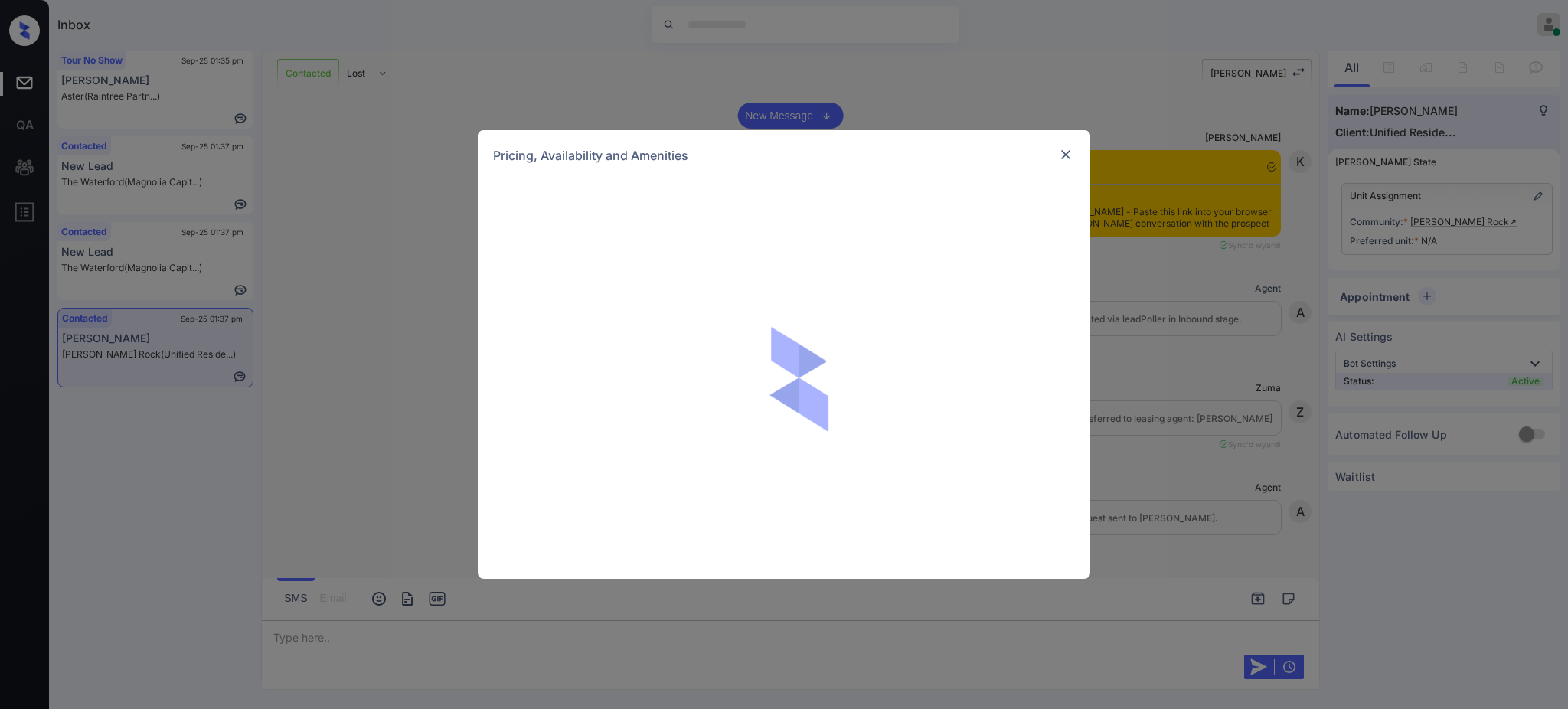
scroll to position [1975, 0]
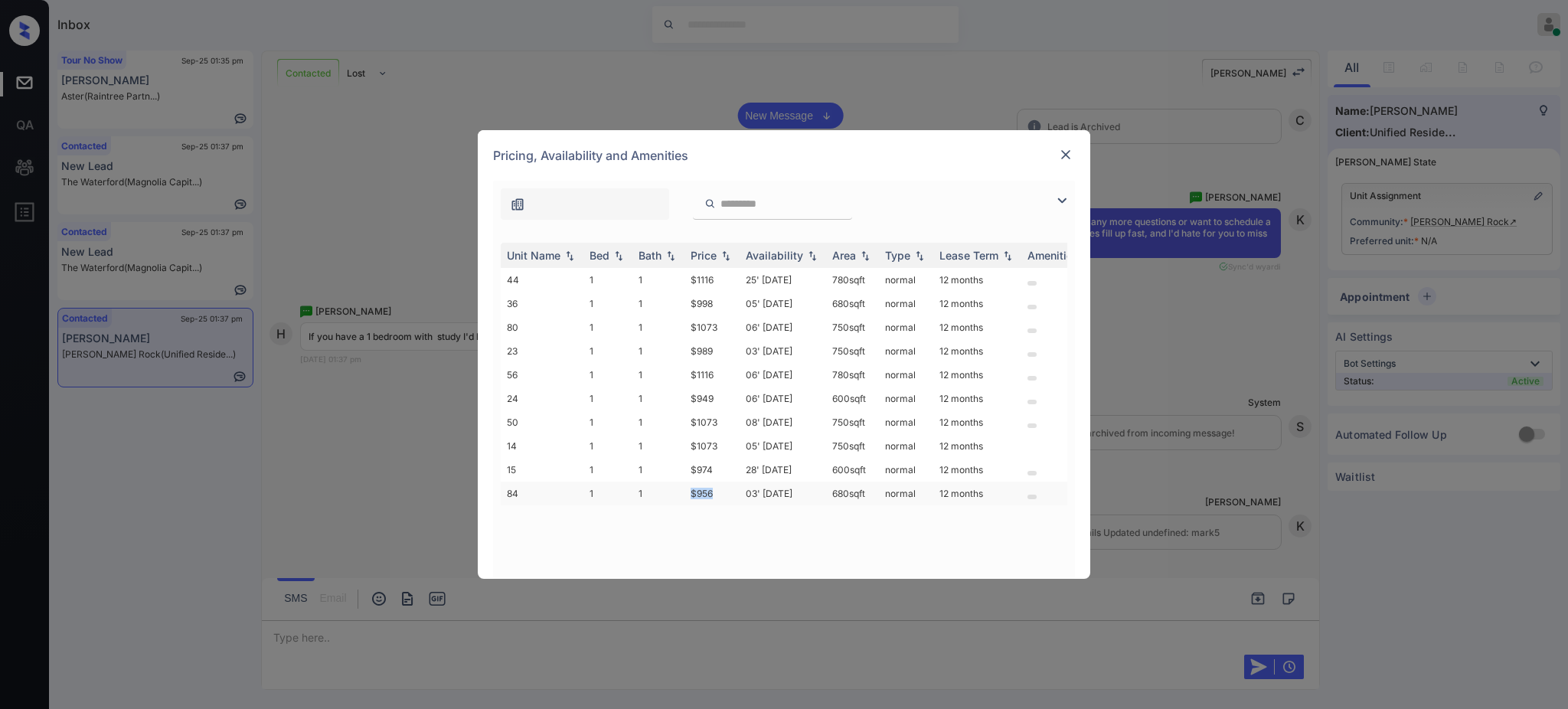
drag, startPoint x: 687, startPoint y: 491, endPoint x: 714, endPoint y: 495, distance: 27.3
click at [714, 495] on td "$956" at bounding box center [712, 493] width 55 height 24
copy td "$956"
drag, startPoint x: 682, startPoint y: 402, endPoint x: 730, endPoint y: 403, distance: 48.0
click at [729, 403] on tr "24 1 1 $949 06' [DATE] 600 sqft normal 12 months" at bounding box center [900, 398] width 800 height 24
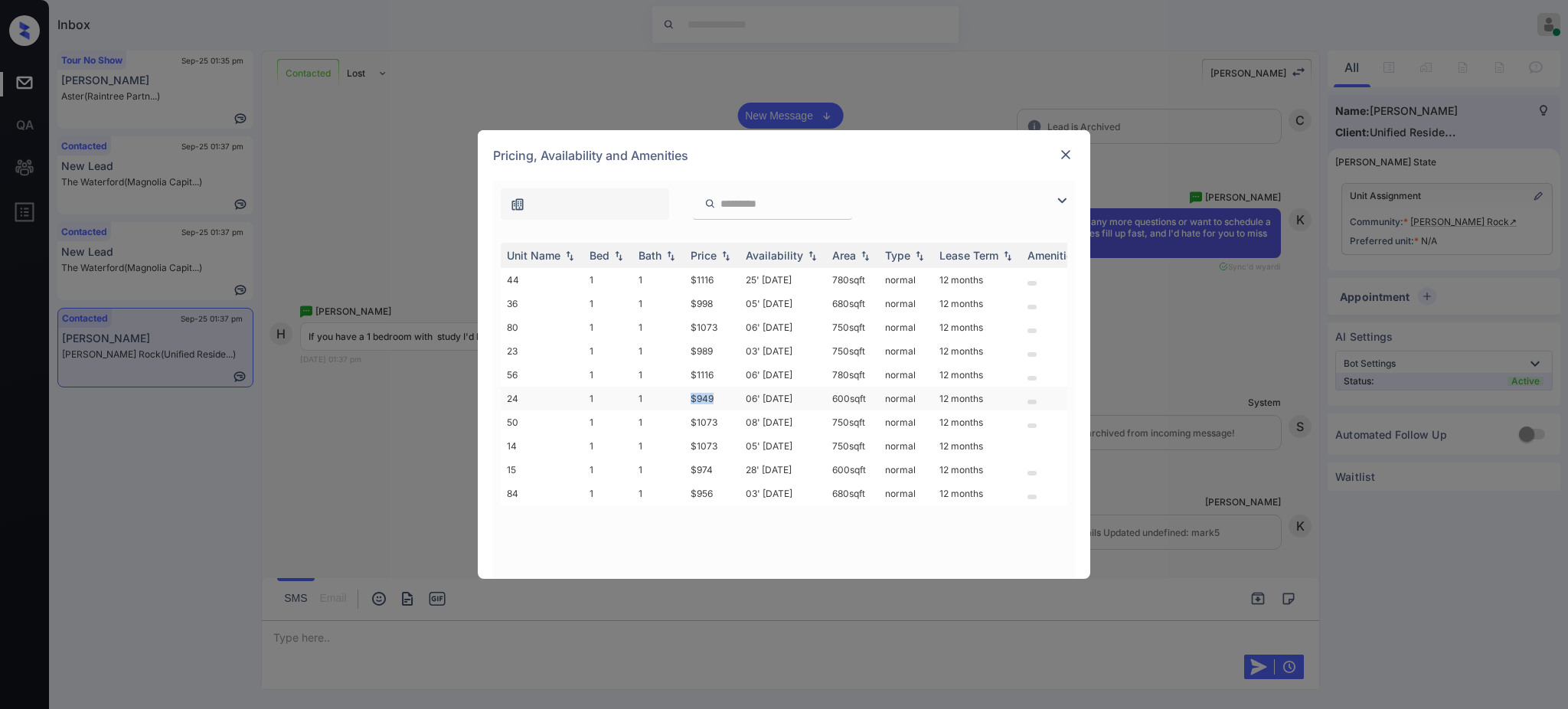
copy tr "$949"
click at [1064, 156] on img at bounding box center [1066, 154] width 15 height 15
